Goal: Check status: Check status

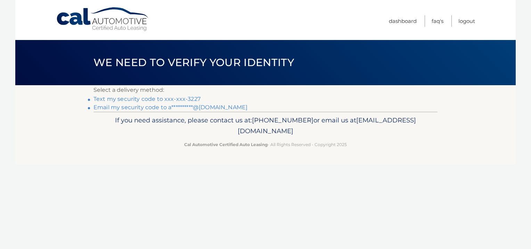
click at [143, 109] on link "**********" at bounding box center [171, 107] width 154 height 7
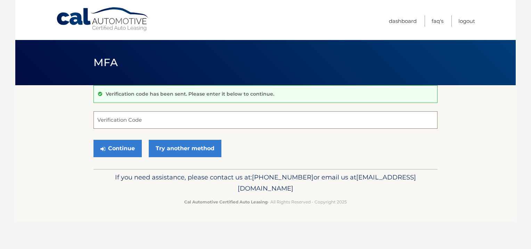
click at [168, 121] on input "Verification Code" at bounding box center [266, 119] width 344 height 17
type input "700165"
click at [116, 149] on button "Continue" at bounding box center [118, 148] width 48 height 17
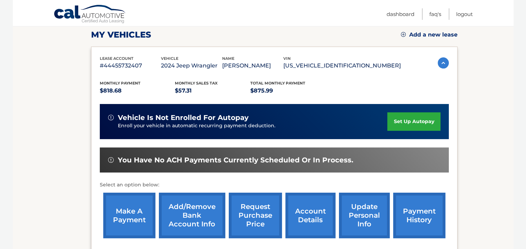
scroll to position [111, 0]
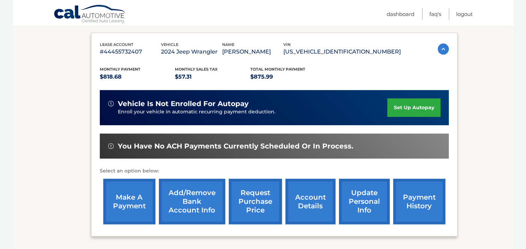
click at [417, 198] on link "payment history" at bounding box center [419, 202] width 52 height 46
